Goal: Navigation & Orientation: Find specific page/section

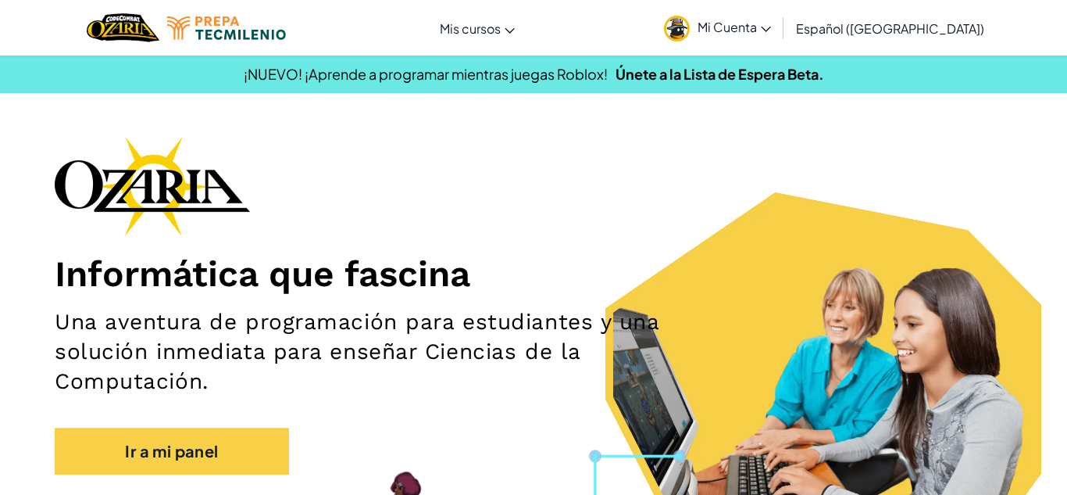
click at [771, 20] on span "Mi Cuenta" at bounding box center [734, 27] width 73 height 16
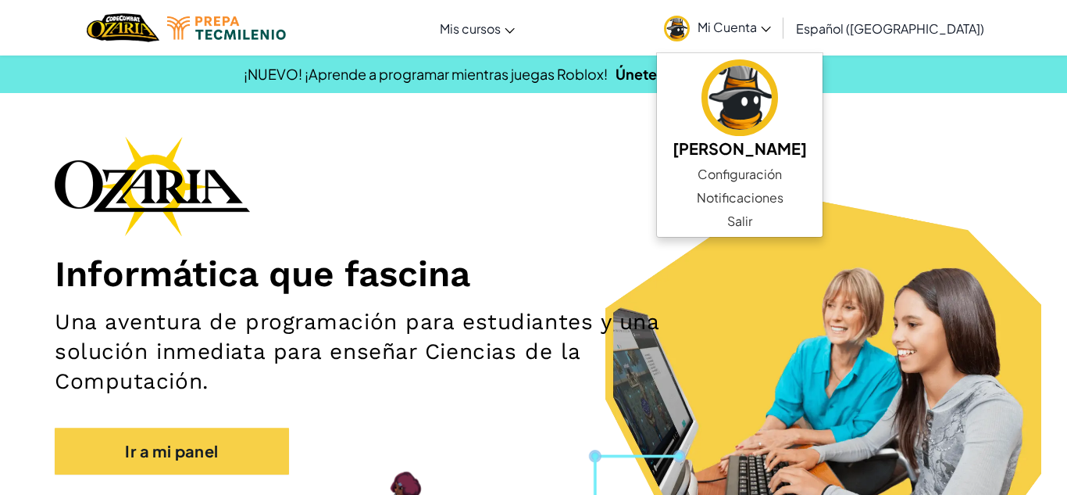
click at [492, 83] on div "¡NUEVO! ¡Aprende a programar mientras juegas Roblox! Únete a la Lista de Espera…" at bounding box center [533, 74] width 1091 height 23
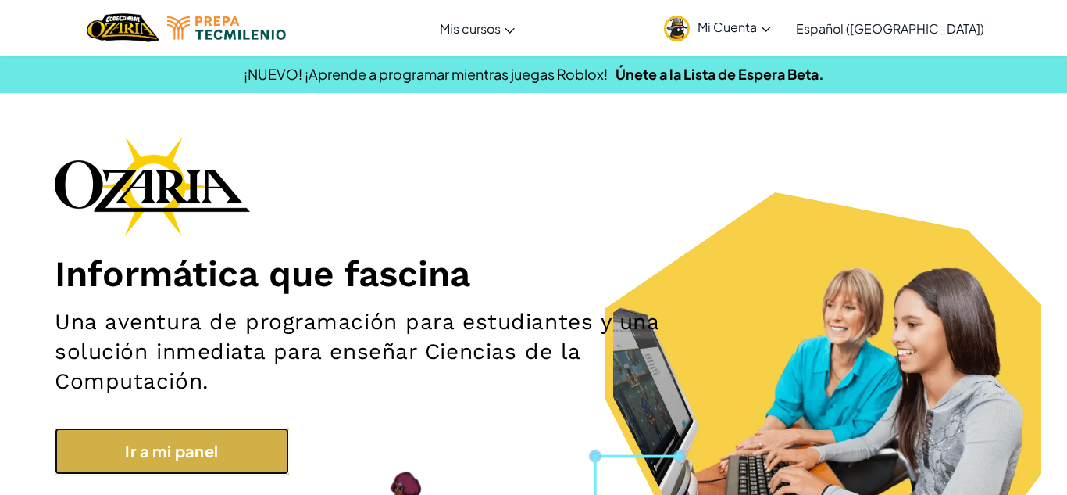
click at [230, 442] on link "Ir a mi panel" at bounding box center [172, 450] width 234 height 47
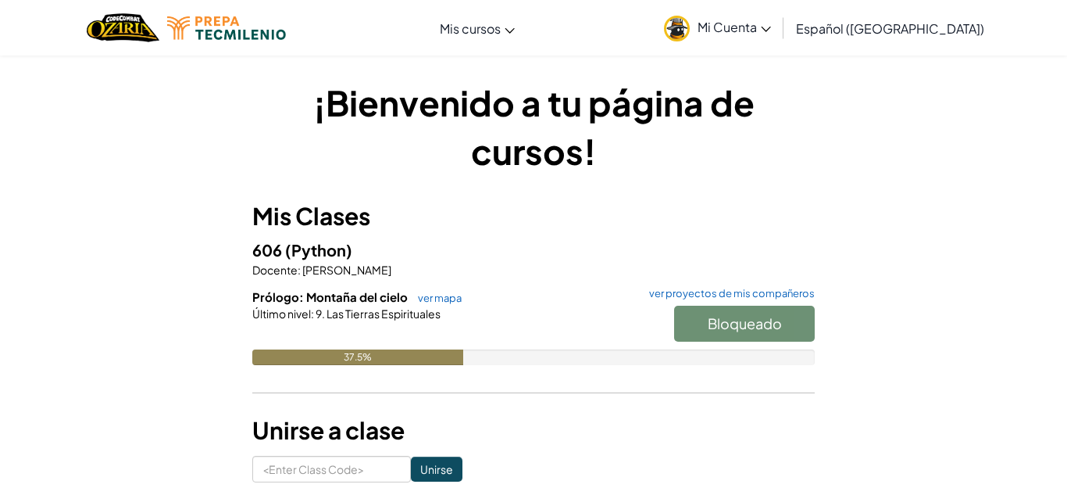
click at [762, 27] on span "Mi Cuenta" at bounding box center [734, 27] width 73 height 16
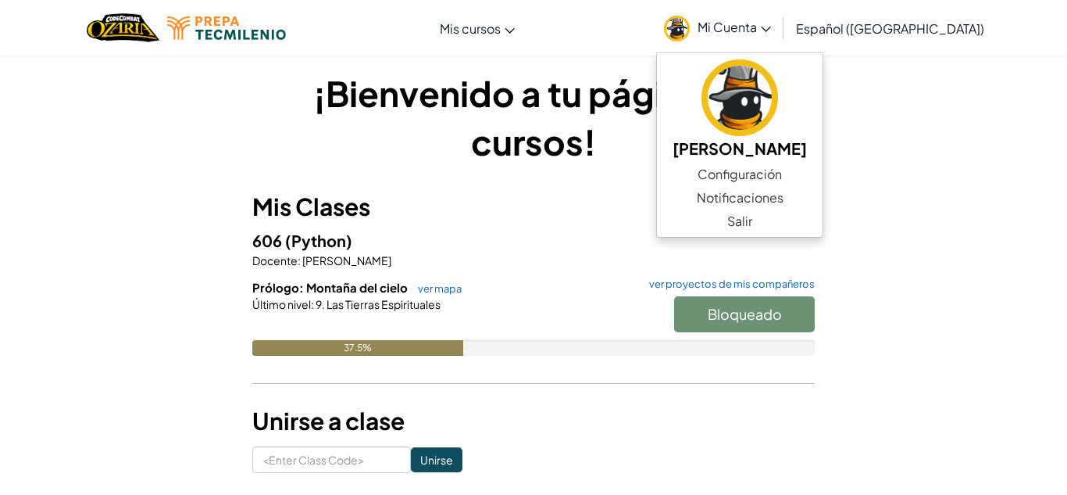
scroll to position [8, 0]
